Goal: Find specific page/section

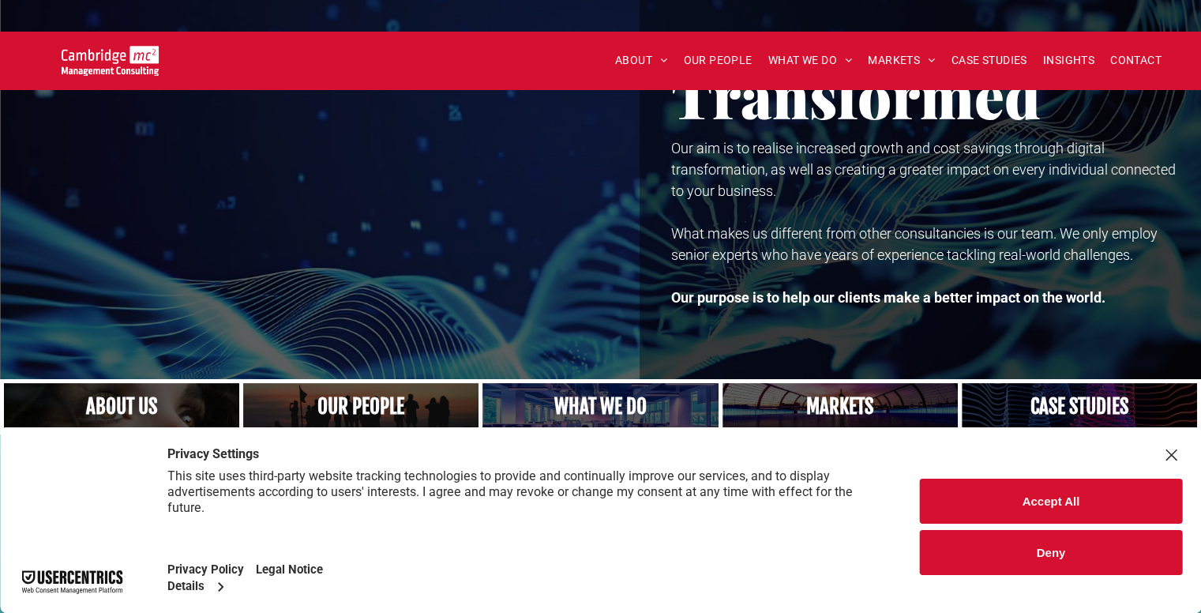
scroll to position [79, 0]
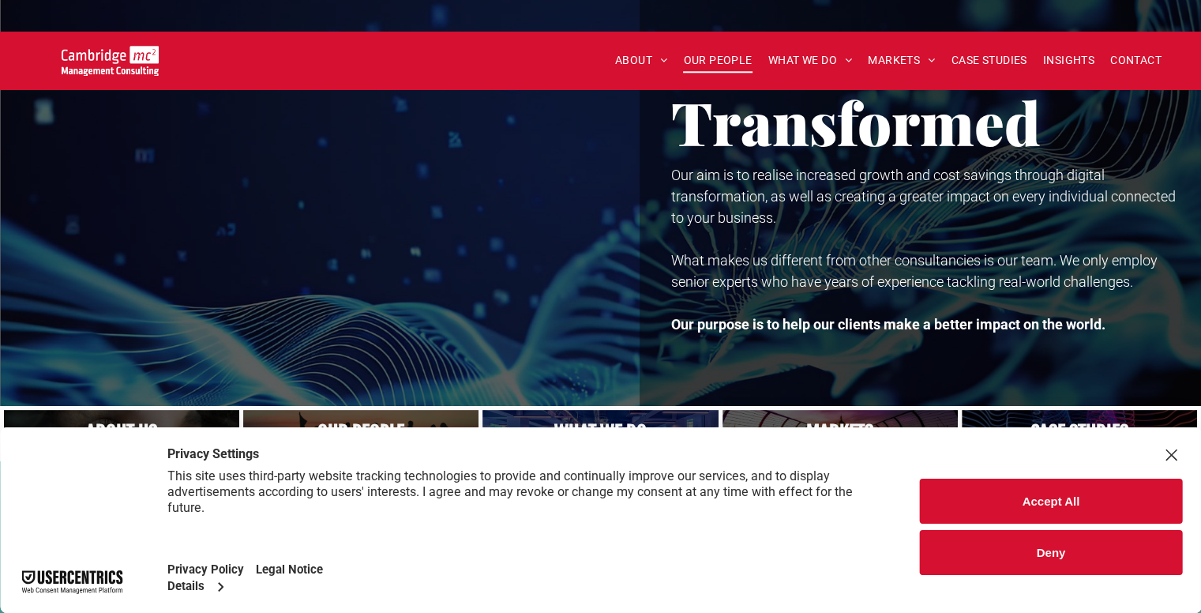
click at [720, 48] on span "OUR PEOPLE" at bounding box center [717, 60] width 69 height 24
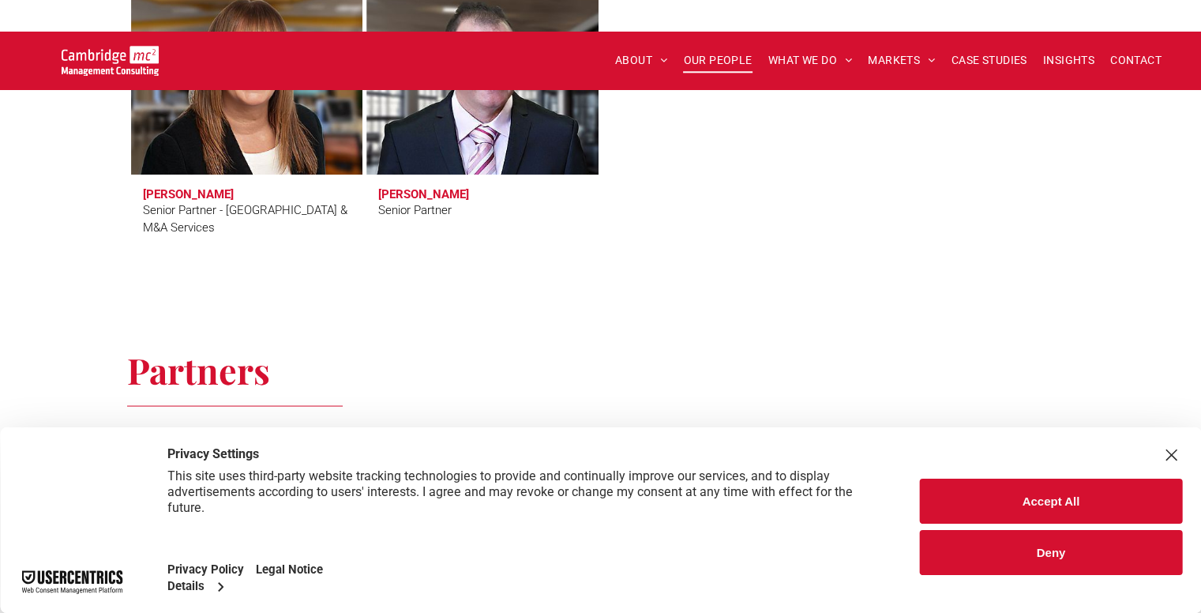
scroll to position [3160, 0]
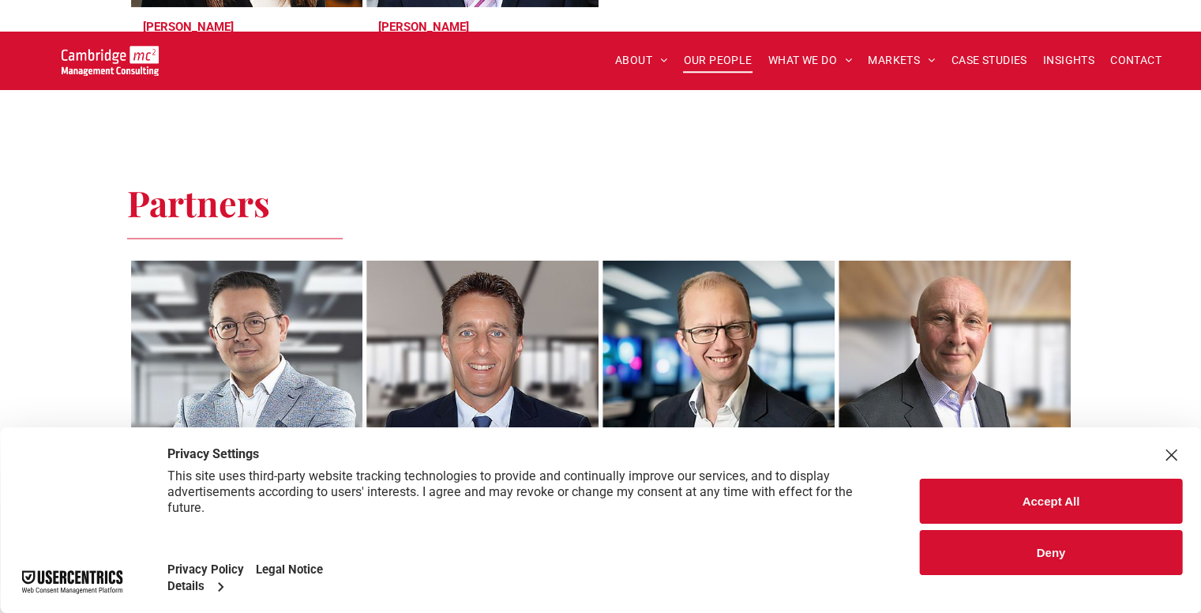
click at [1024, 562] on button "Deny" at bounding box center [1051, 552] width 262 height 45
